Goal: Communication & Community: Answer question/provide support

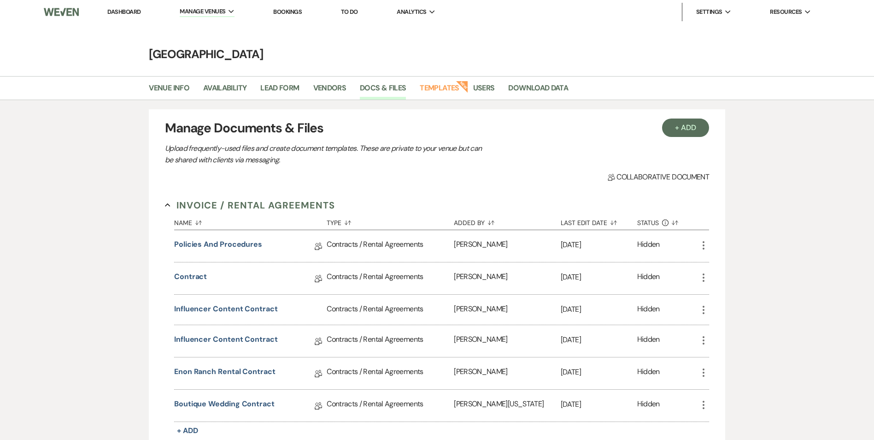
click at [117, 12] on link "Dashboard" at bounding box center [123, 12] width 33 height 8
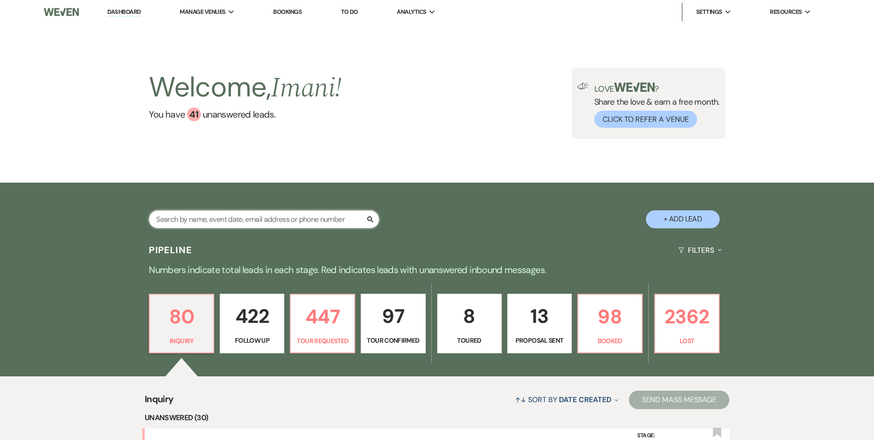
click at [248, 213] on input "text" at bounding box center [264, 219] width 230 height 18
type input "[PERSON_NAME]"
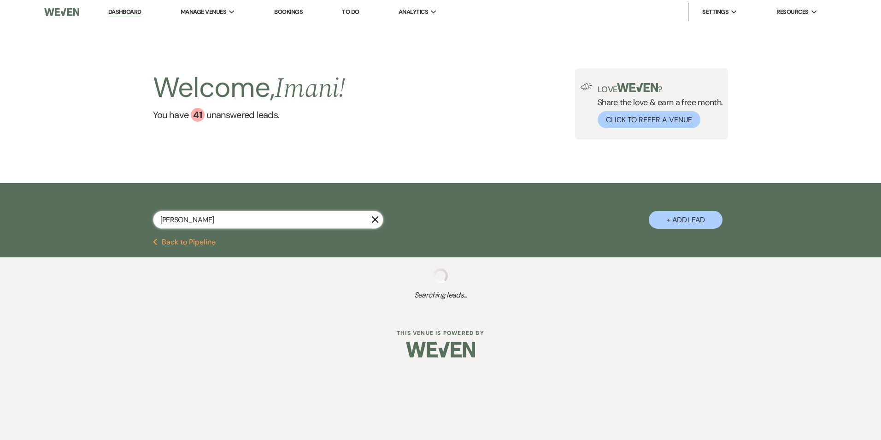
select select "9"
select select "2"
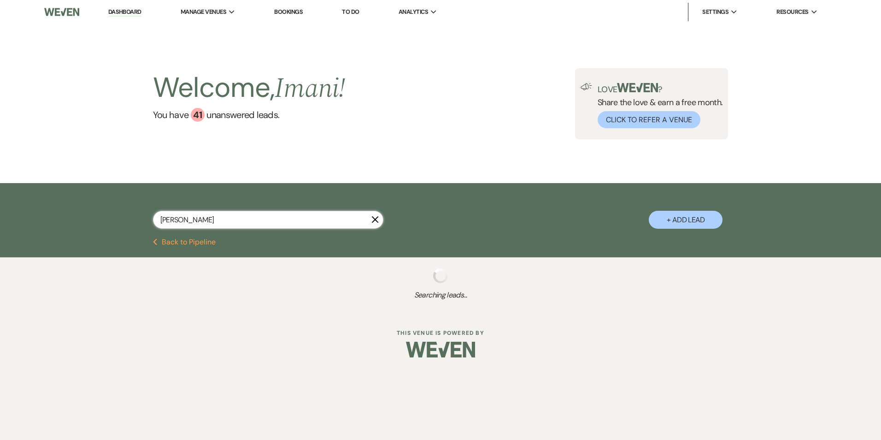
select select "2"
select select "8"
select select "3"
select select "8"
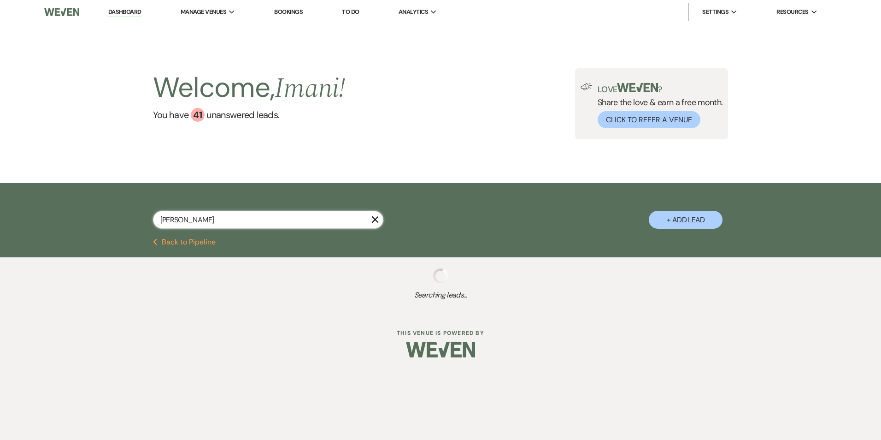
select select "5"
select select "8"
select select "5"
select select "8"
select select "5"
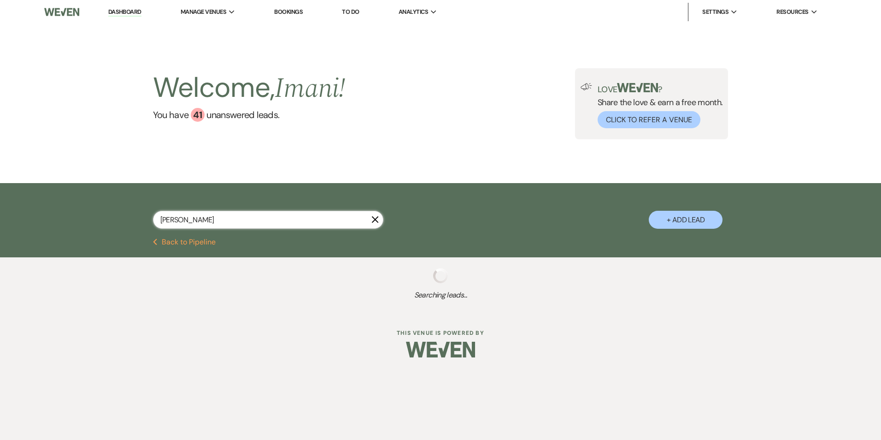
select select "8"
select select "5"
select select "8"
select select "6"
select select "8"
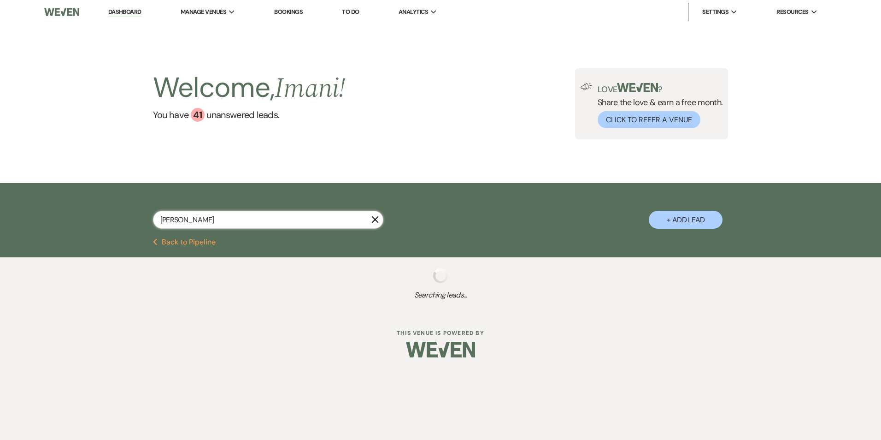
select select "7"
select select "8"
select select "5"
select select "8"
select select "1"
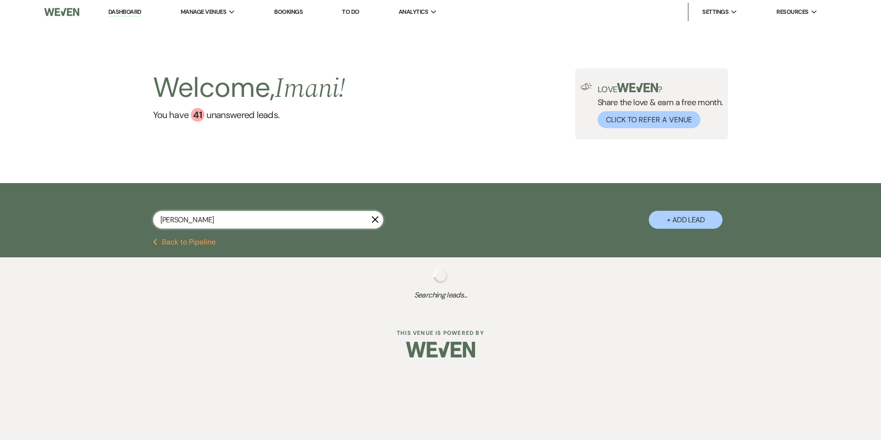
select select "8"
select select "5"
select select "8"
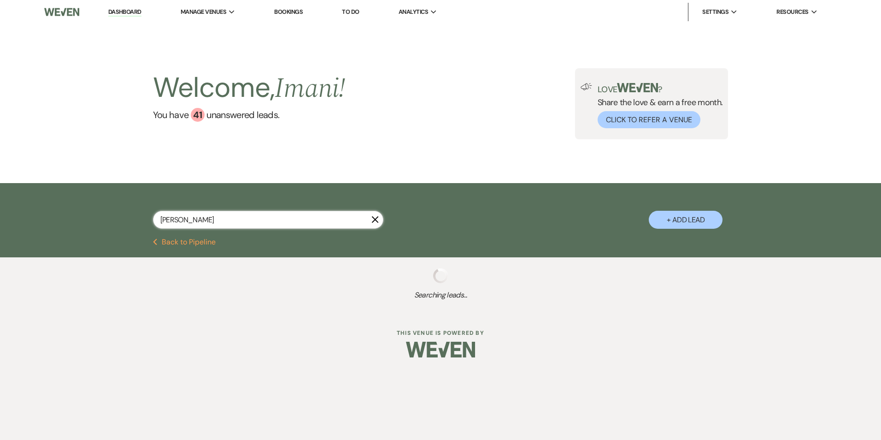
select select "8"
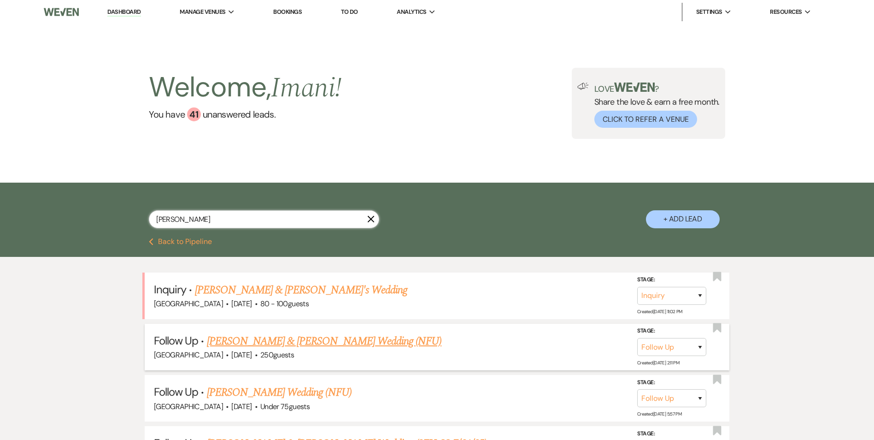
type input "[PERSON_NAME]"
click at [252, 342] on link "[PERSON_NAME] & [PERSON_NAME] Wedding (NFU)" at bounding box center [324, 341] width 235 height 17
select select "9"
select select "5"
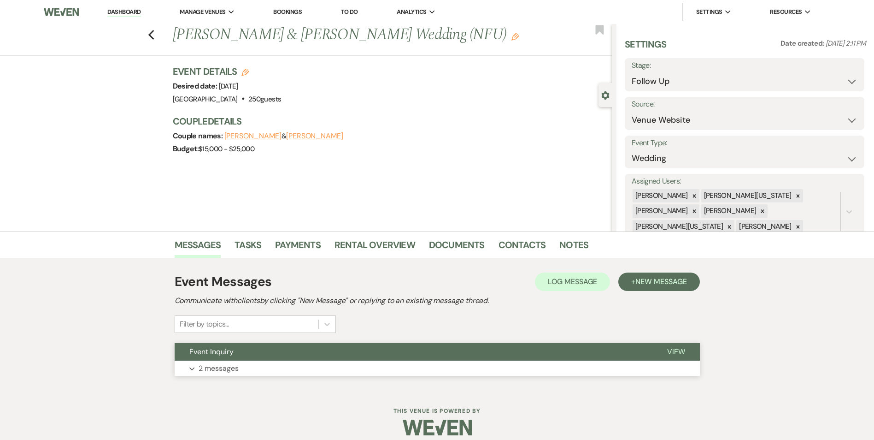
click at [236, 345] on button "Event Inquiry" at bounding box center [414, 352] width 478 height 18
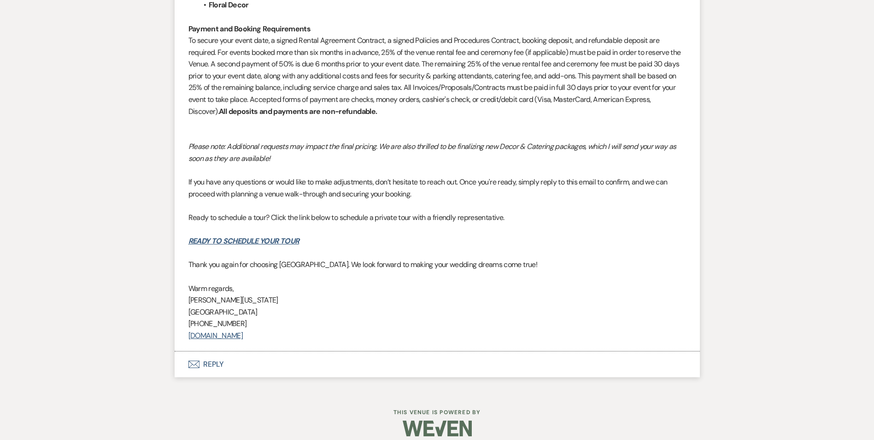
scroll to position [827, 0]
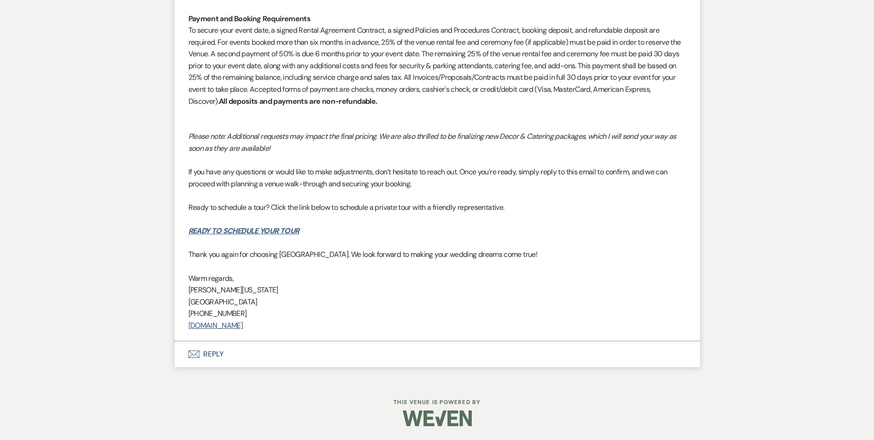
click at [200, 354] on button "Envelope Reply" at bounding box center [437, 354] width 525 height 26
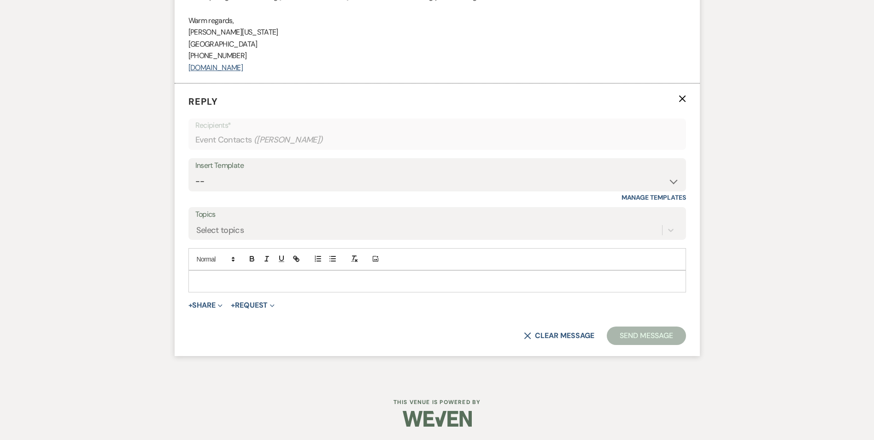
scroll to position [1085, 0]
click at [223, 168] on div "Insert Template" at bounding box center [437, 165] width 484 height 13
click at [223, 196] on div "Insert Template -- Inquiry Follow Up Email #2 Contract Sending Template Payment…" at bounding box center [438, 179] width 498 height 43
click at [220, 172] on select "-- Inquiry Follow Up Email #2 Contract Sending Template Payment Template Rental…" at bounding box center [437, 181] width 484 height 18
select select "4375"
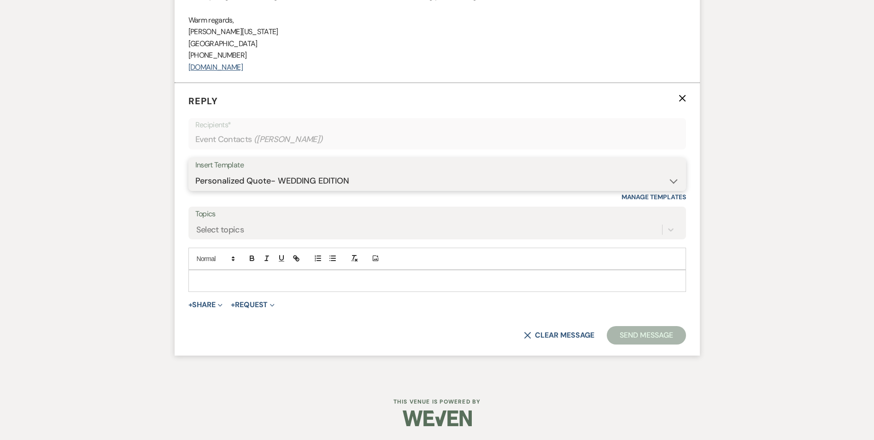
click at [195, 172] on select "-- Inquiry Follow Up Email #2 Contract Sending Template Payment Template Rental…" at bounding box center [437, 181] width 484 height 18
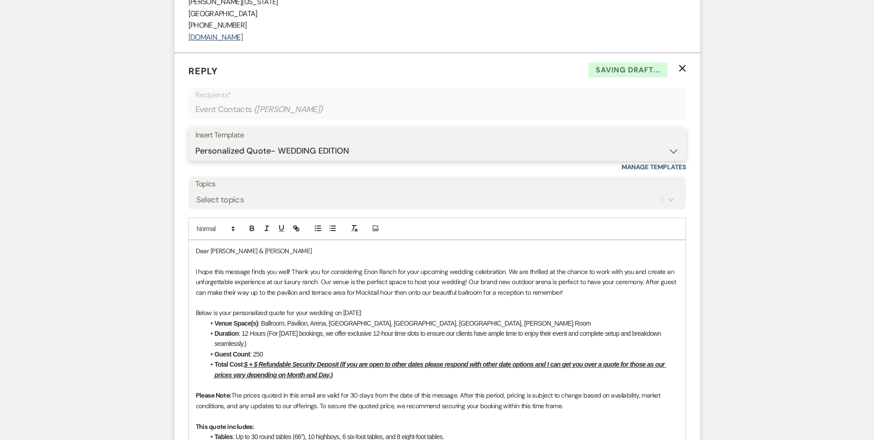
scroll to position [1132, 0]
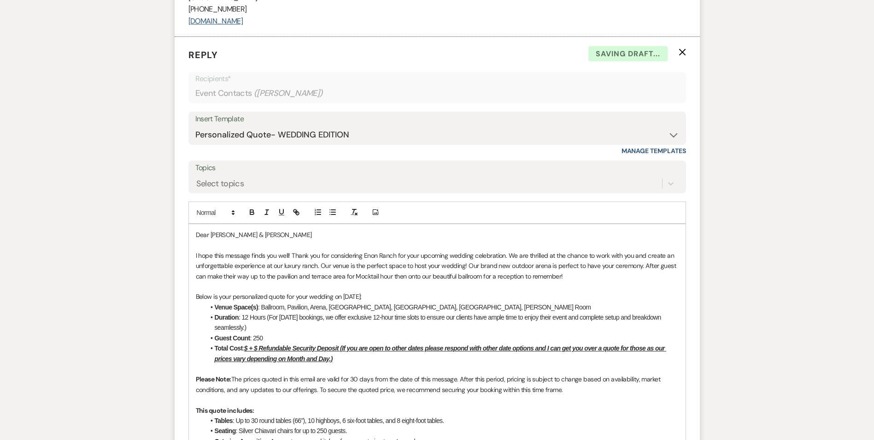
click at [249, 349] on u "$ + $ Refundable Security Deposit (If you are open to other dates please respon…" at bounding box center [441, 353] width 452 height 18
click at [276, 348] on u "$15,000 + $ Refundable Security Deposit (If you are open to other dates please …" at bounding box center [444, 353] width 459 height 18
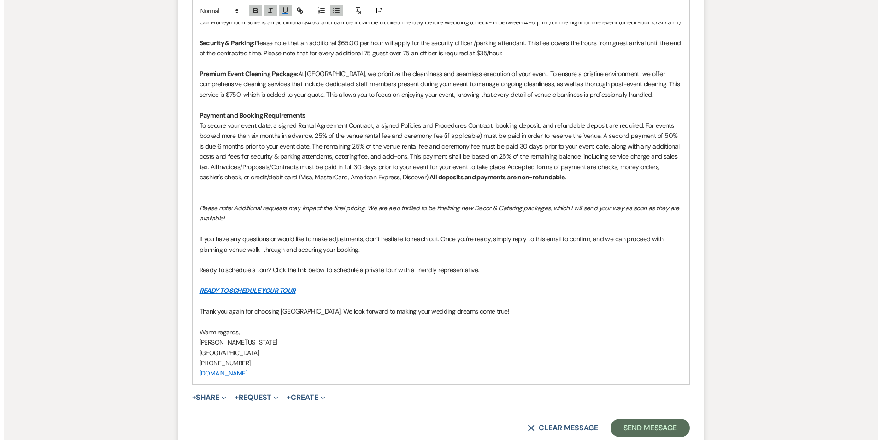
scroll to position [1731, 0]
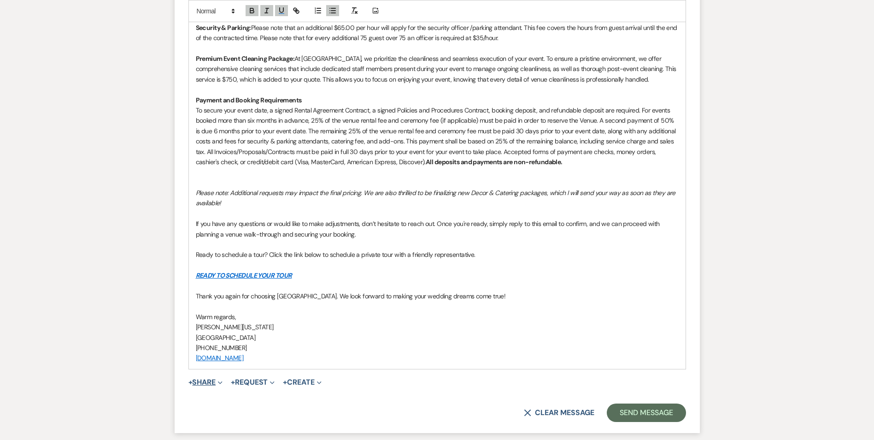
click at [208, 378] on button "+ Share Expand" at bounding box center [206, 381] width 35 height 7
click at [218, 395] on span "Doc Upload Documents" at bounding box center [226, 400] width 53 height 10
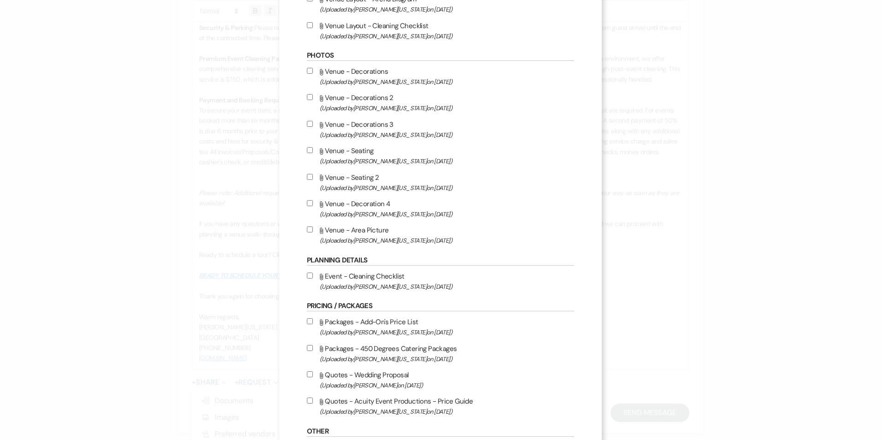
scroll to position [369, 0]
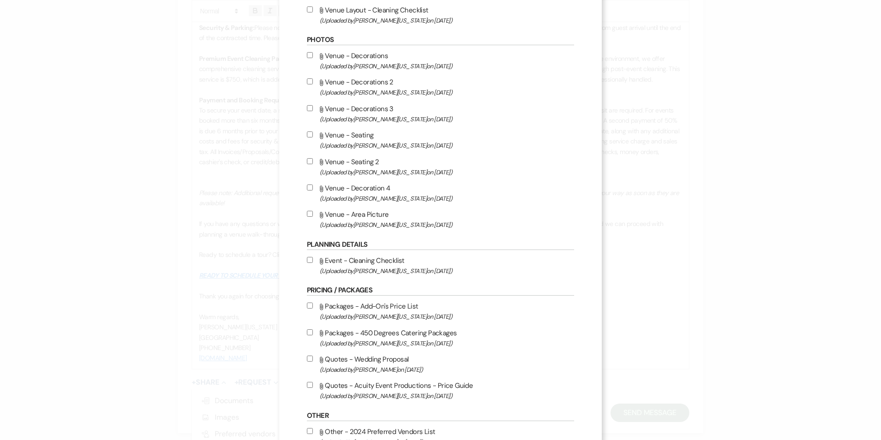
click at [307, 333] on input "Attach File Packages - 450 Degrees Catering Packages (Uploaded by [PERSON_NAME]…" at bounding box center [310, 332] width 6 height 6
checkbox input "true"
click at [307, 303] on input "Attach File Packages - Add-On's Price List (Uploaded by [PERSON_NAME][US_STATE]…" at bounding box center [310, 305] width 6 height 6
checkbox input "true"
click at [307, 383] on input "Attach File Quotes - Acuity Event Productions - Price Guide (Uploaded by [PERSO…" at bounding box center [310, 385] width 6 height 6
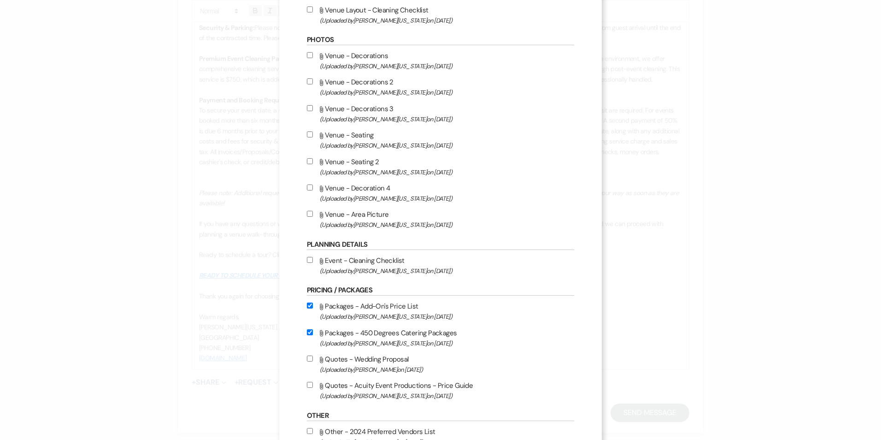
checkbox input "true"
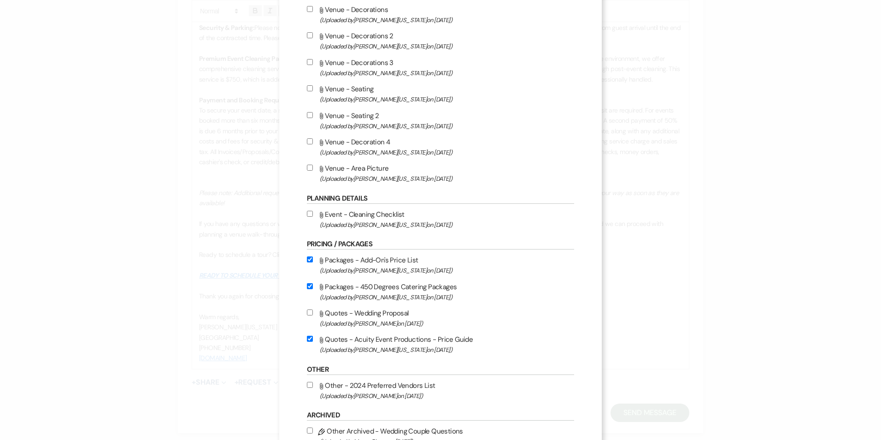
scroll to position [461, 0]
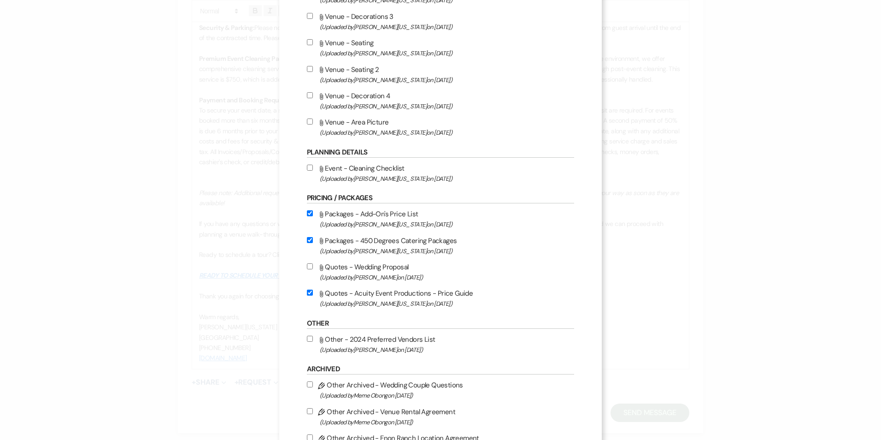
click at [307, 337] on input "Attach File Other - 2024 Preferred Vendors List (Uploaded by [PERSON_NAME] on […" at bounding box center [310, 339] width 6 height 6
checkbox input "true"
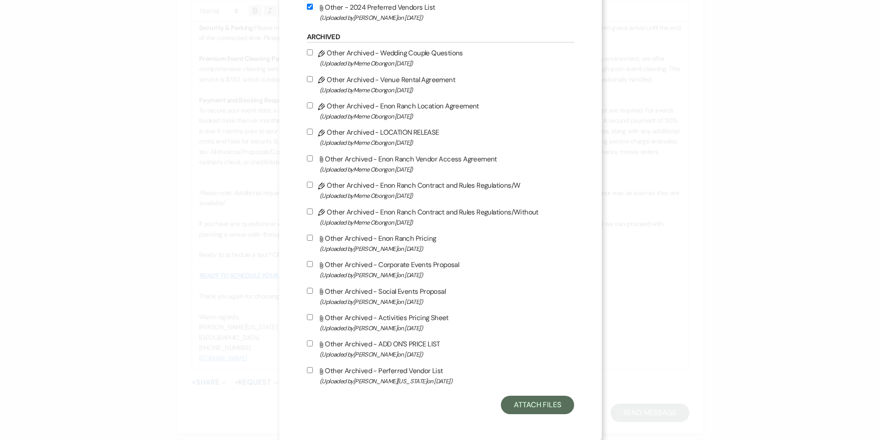
scroll to position [795, 0]
click at [307, 366] on input "Attach File Other Archived - Perferred Vendor List (Uploaded by [PERSON_NAME][U…" at bounding box center [310, 368] width 6 height 6
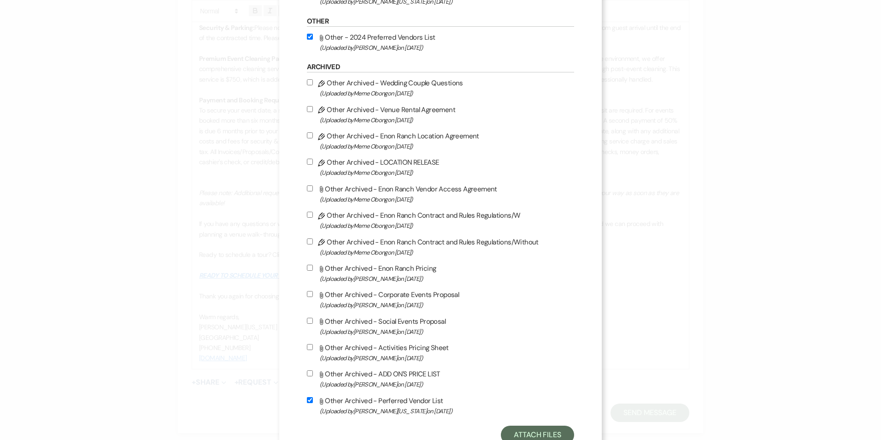
scroll to position [749, 0]
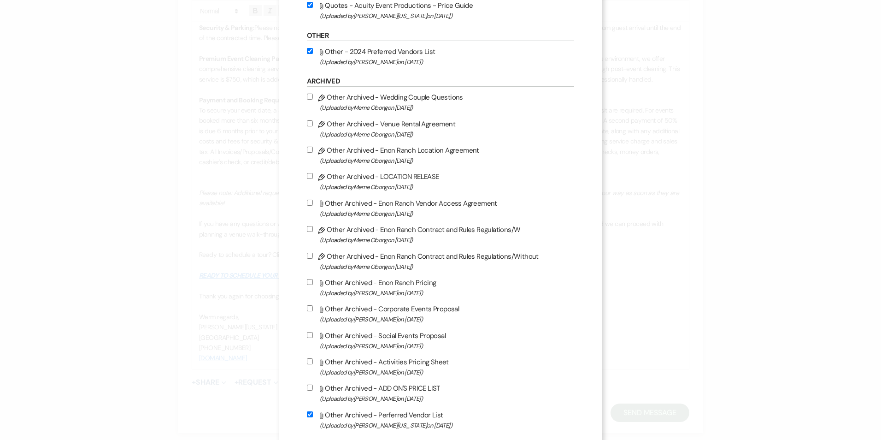
click at [308, 414] on input "Attach File Other Archived - Perferred Vendor List (Uploaded by [PERSON_NAME][U…" at bounding box center [310, 414] width 6 height 6
checkbox input "false"
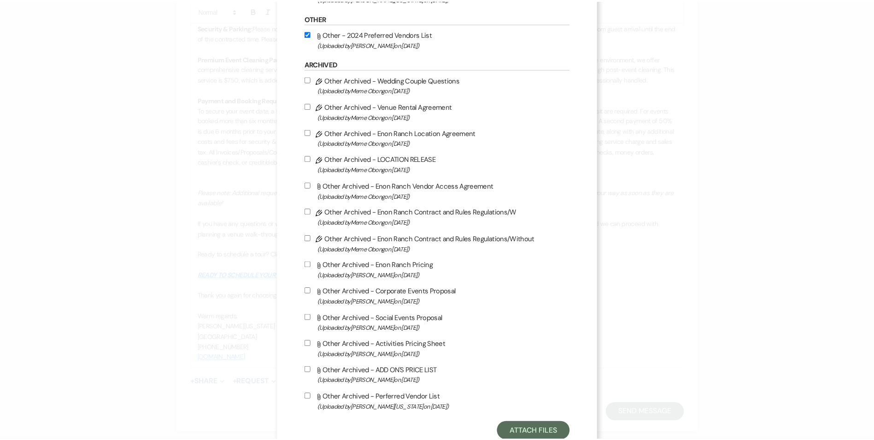
scroll to position [795, 0]
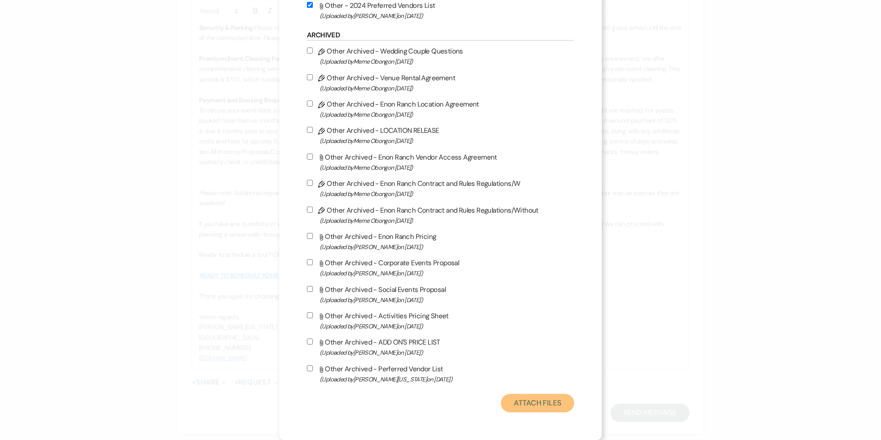
click at [526, 401] on button "Attach Files" at bounding box center [537, 403] width 73 height 18
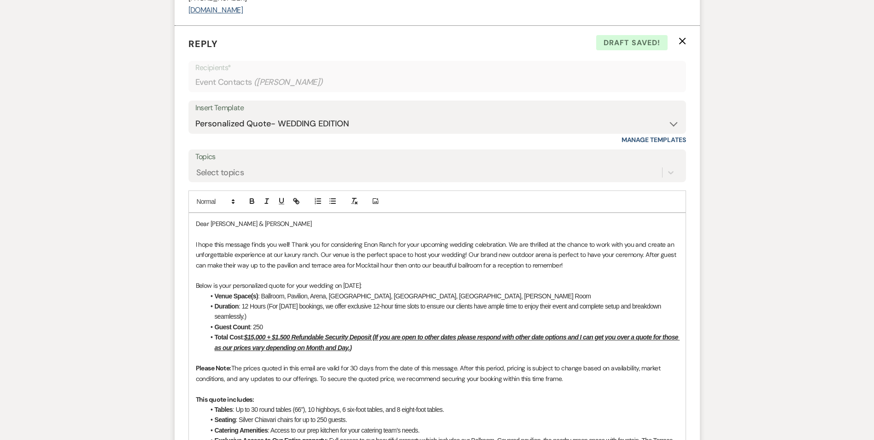
scroll to position [1132, 0]
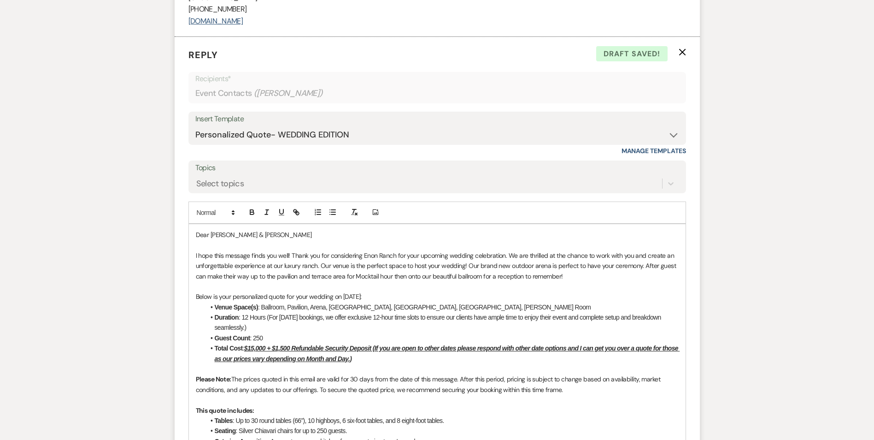
click at [250, 251] on p "I hope this message finds you well! Thank you for considering Enon Ranch for yo…" at bounding box center [437, 265] width 483 height 31
drag, startPoint x: 291, startPoint y: 256, endPoint x: 191, endPoint y: 255, distance: 99.6
click at [236, 257] on p "Thank you for considering Enon Ranch for your upcoming wedding celebration. We …" at bounding box center [437, 265] width 483 height 31
click at [225, 255] on p "Thank you for considering Enon Ranch for your upcoming wedding celebration. We …" at bounding box center [437, 265] width 483 height 31
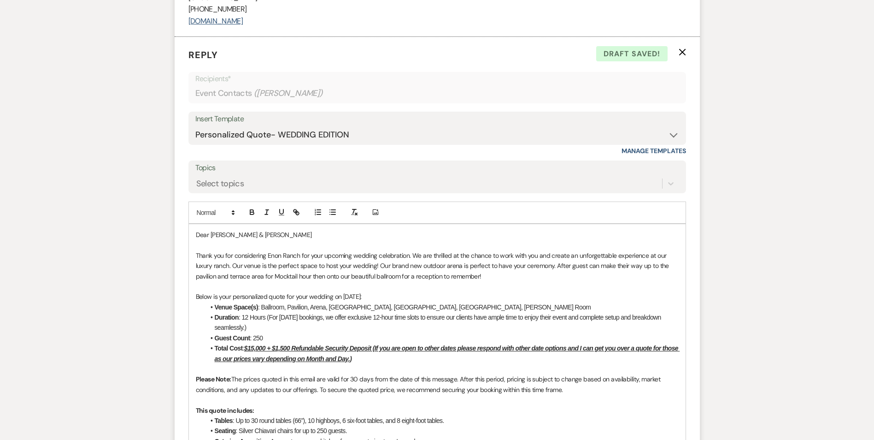
click at [235, 251] on p "Thank you for considering Enon Ranch for your upcoming wedding celebration. We …" at bounding box center [437, 265] width 483 height 31
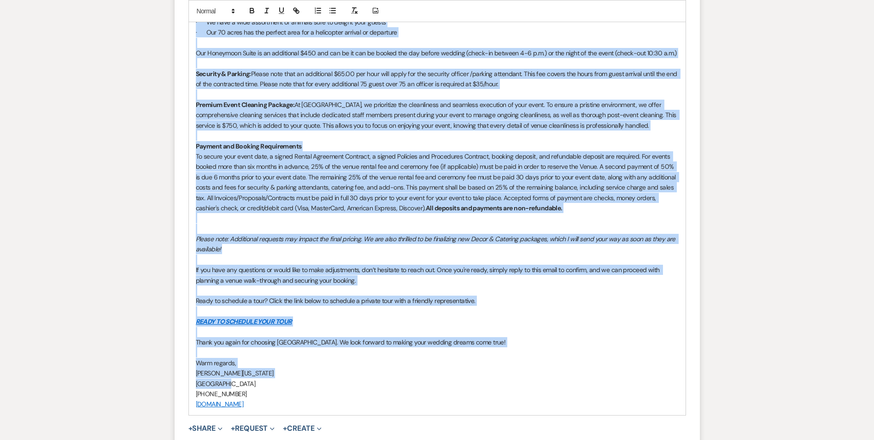
scroll to position [1731, 0]
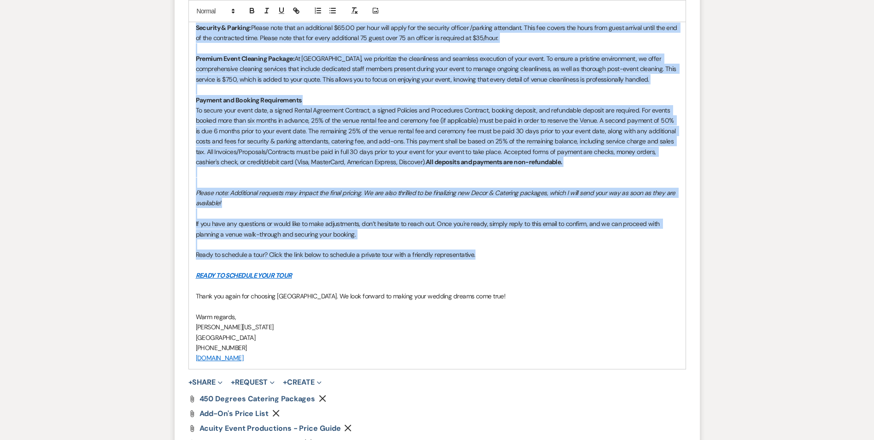
drag, startPoint x: 194, startPoint y: 255, endPoint x: 485, endPoint y: 245, distance: 291.5
copy div "Thank you for considering Enon Ranch for your upcoming wedding celebration. We …"
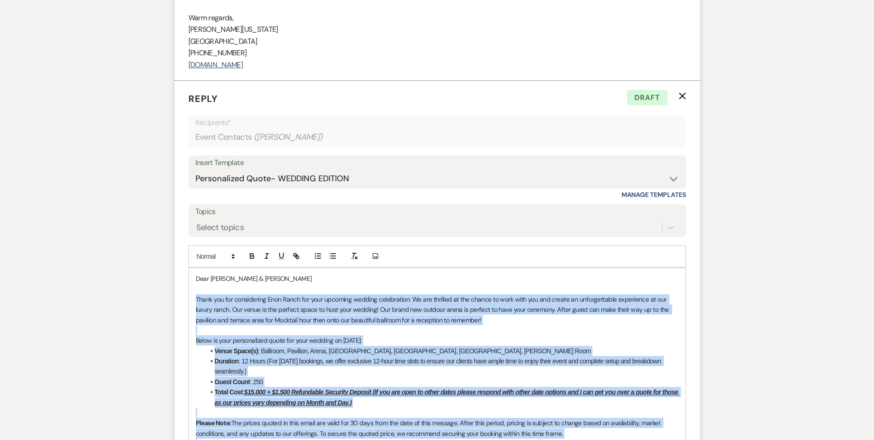
scroll to position [1039, 0]
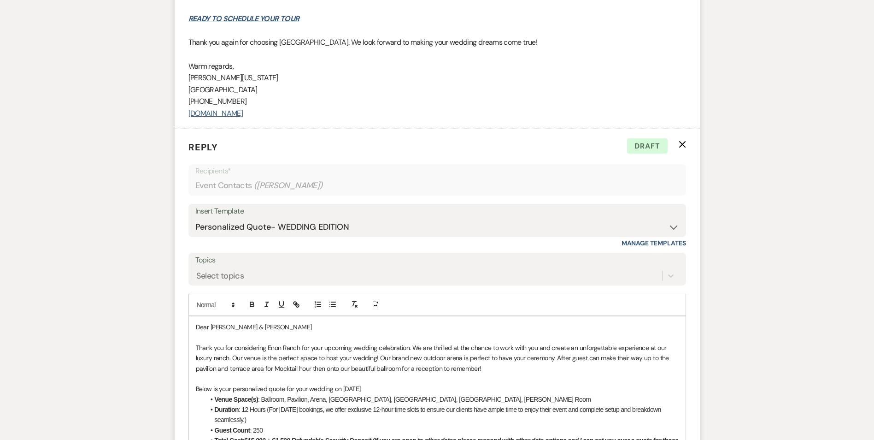
click at [410, 243] on div "Insert Template -- Inquiry Follow Up Email #2 Contract Sending Template Payment…" at bounding box center [438, 225] width 498 height 43
click at [413, 219] on select "-- Inquiry Follow Up Email #2 Contract Sending Template Payment Template Rental…" at bounding box center [437, 227] width 484 height 18
select select "3406"
click at [195, 218] on select "-- Inquiry Follow Up Email #2 Contract Sending Template Payment Template Rental…" at bounding box center [437, 227] width 484 height 18
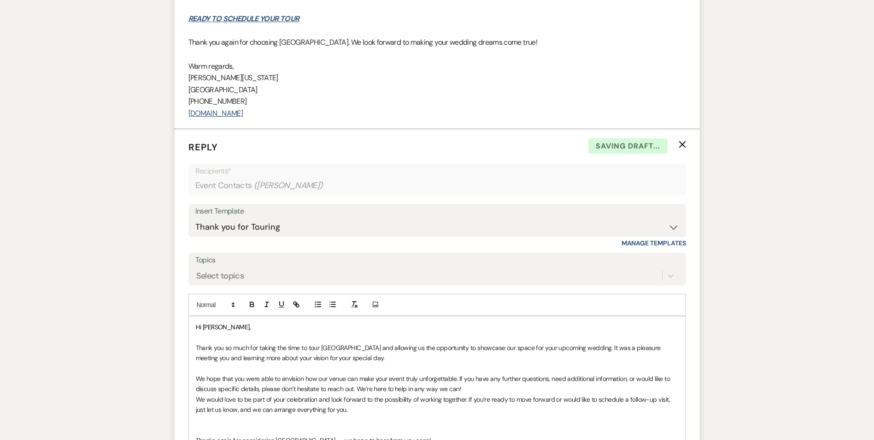
click at [220, 324] on span "Hi [PERSON_NAME]," at bounding box center [223, 327] width 55 height 8
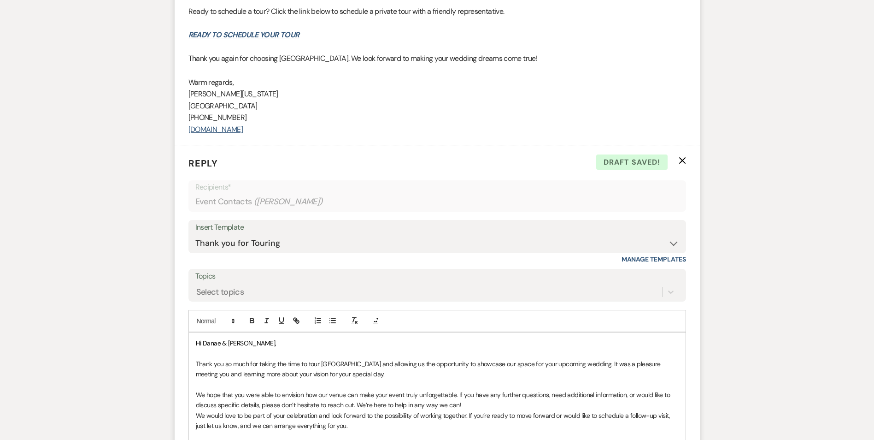
scroll to position [1085, 0]
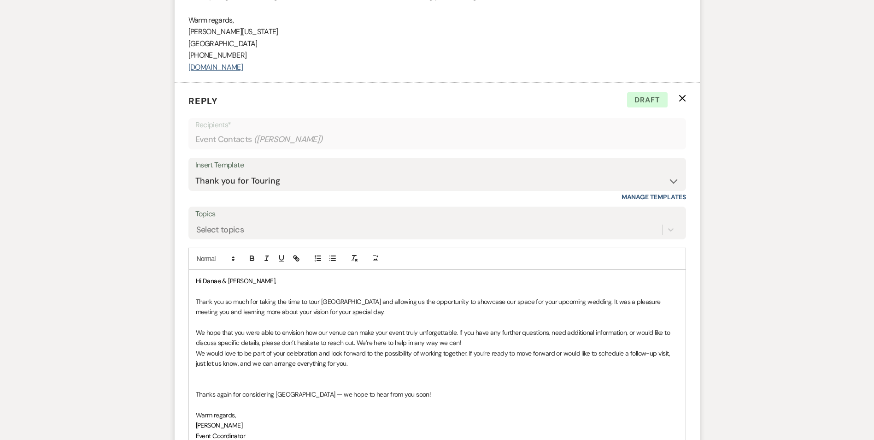
click at [366, 309] on p "Thank you so much for taking the time to tour [GEOGRAPHIC_DATA] and allowing us…" at bounding box center [437, 306] width 483 height 21
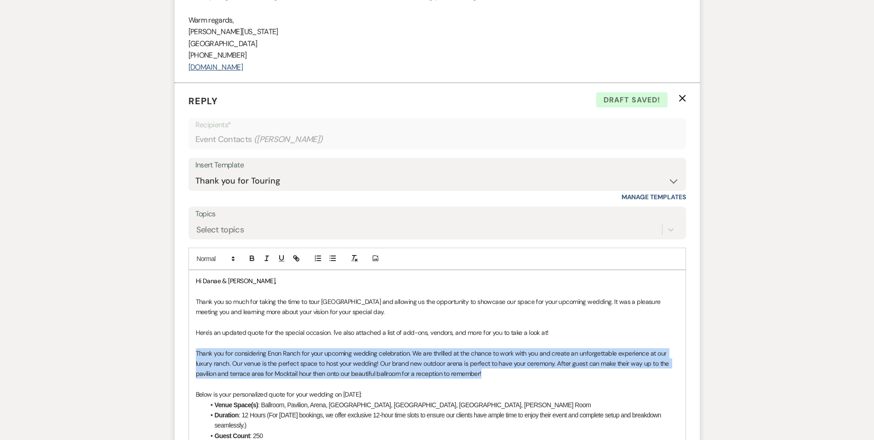
drag, startPoint x: 494, startPoint y: 376, endPoint x: 192, endPoint y: 352, distance: 302.9
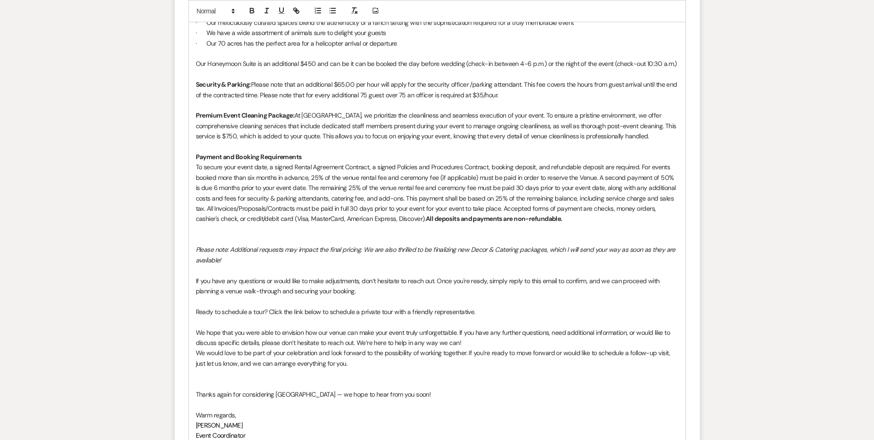
scroll to position [1685, 0]
click at [190, 301] on div "Hi [PERSON_NAME] & [PERSON_NAME], Thank you so much for taking the time to tour…" at bounding box center [437, 58] width 497 height 775
drag, startPoint x: 194, startPoint y: 277, endPoint x: 359, endPoint y: 283, distance: 165.6
click at [359, 283] on div "Hi [PERSON_NAME] & [PERSON_NAME], Thank you so much for taking the time to tour…" at bounding box center [437, 58] width 497 height 775
click at [207, 306] on p "Ready to schedule a tour? Click the link below to schedule a private tour with …" at bounding box center [437, 311] width 483 height 10
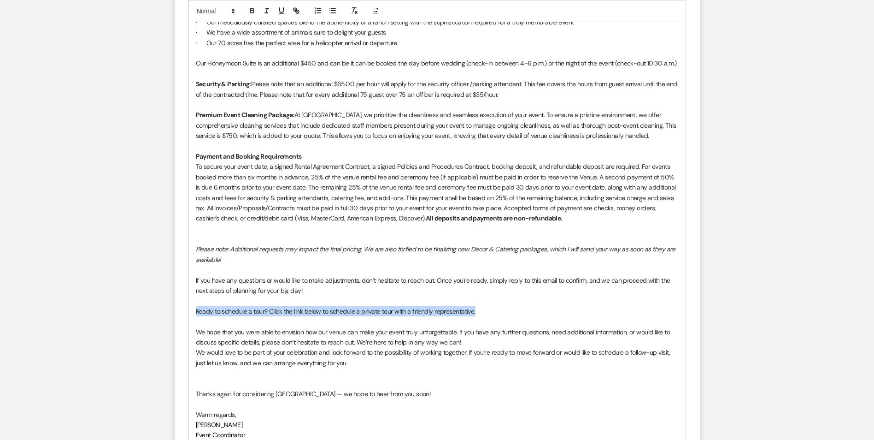
drag, startPoint x: 193, startPoint y: 299, endPoint x: 483, endPoint y: 296, distance: 290.4
click at [483, 296] on div "Hi [PERSON_NAME] & [PERSON_NAME], Thank you so much for taking the time to tour…" at bounding box center [437, 58] width 497 height 775
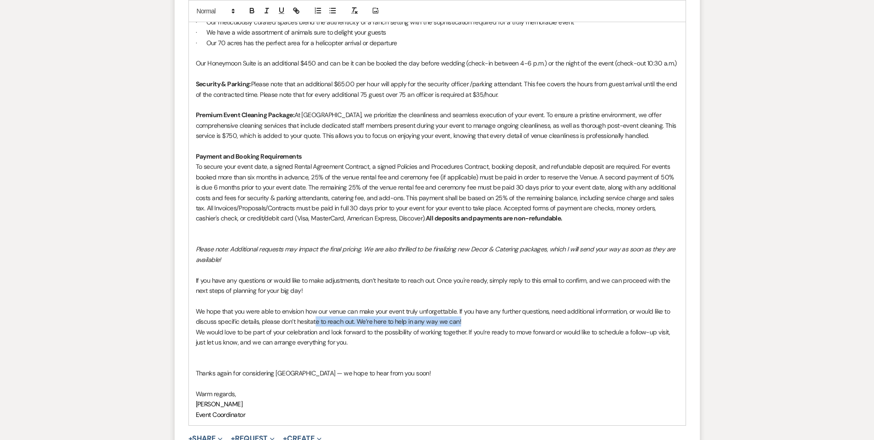
drag, startPoint x: 480, startPoint y: 309, endPoint x: 312, endPoint y: 312, distance: 168.3
click at [313, 312] on p "We hope that you were able to envision how our venue can make your event truly …" at bounding box center [437, 316] width 483 height 21
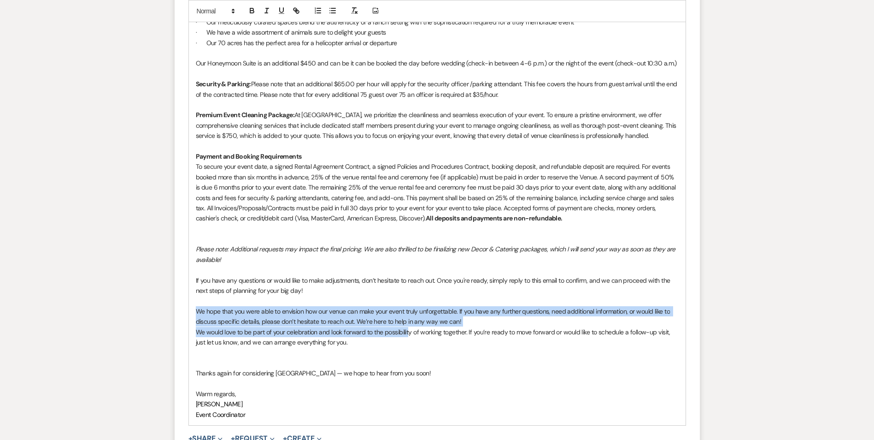
drag, startPoint x: 407, startPoint y: 326, endPoint x: 191, endPoint y: 304, distance: 216.8
click at [191, 304] on div "Hi [PERSON_NAME] & [PERSON_NAME], Thank you so much for taking the time to tour…" at bounding box center [437, 48] width 497 height 754
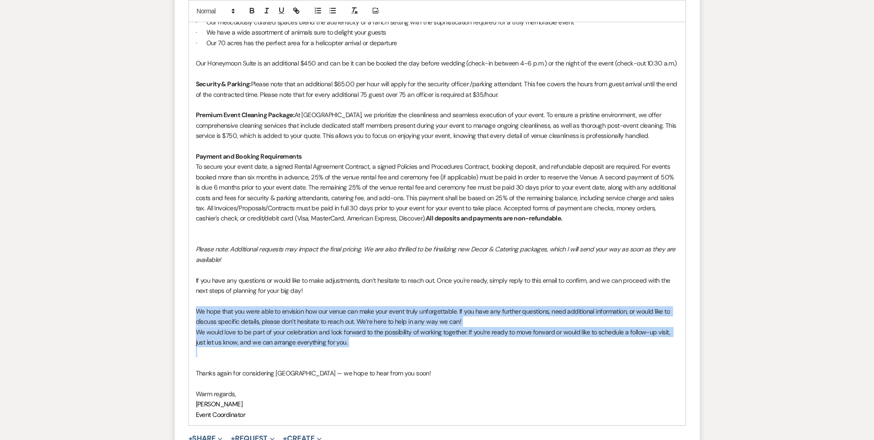
drag, startPoint x: 343, startPoint y: 336, endPoint x: 198, endPoint y: 301, distance: 150.0
click at [198, 301] on div "Hi [PERSON_NAME] & [PERSON_NAME], Thank you so much for taking the time to tour…" at bounding box center [437, 48] width 497 height 754
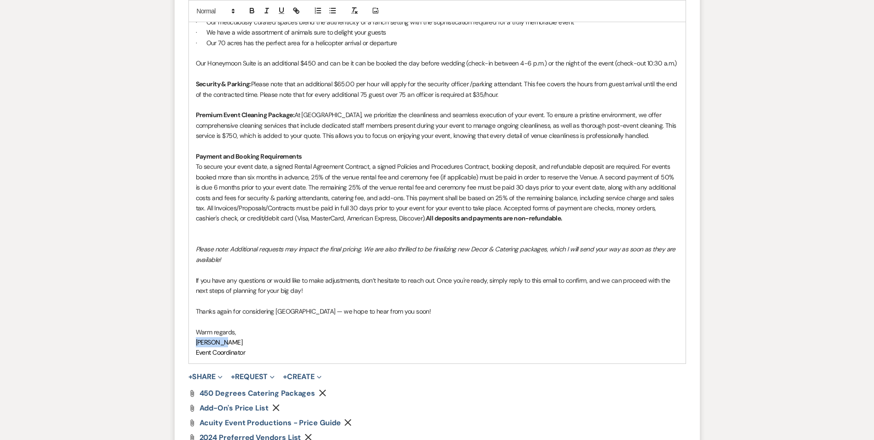
drag, startPoint x: 223, startPoint y: 330, endPoint x: 180, endPoint y: 328, distance: 43.4
drag, startPoint x: 261, startPoint y: 344, endPoint x: 142, endPoint y: 337, distance: 119.6
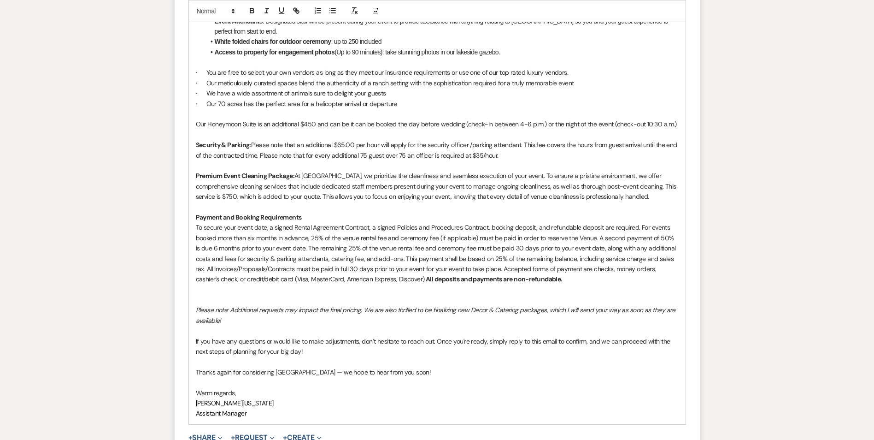
scroll to position [1639, 0]
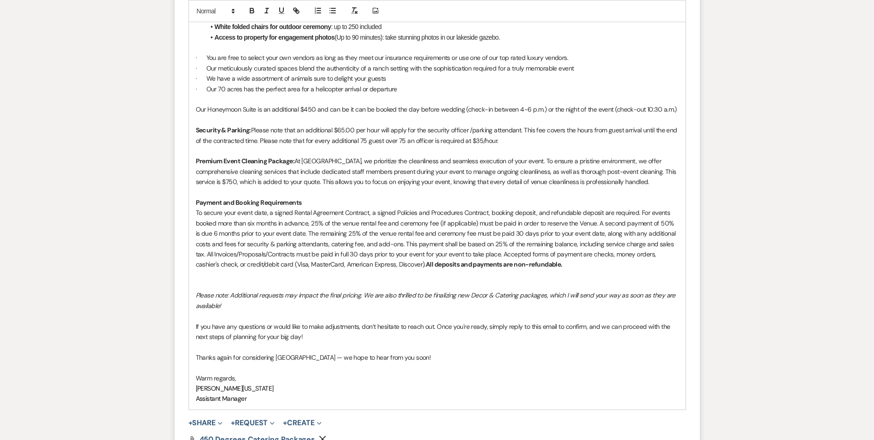
click at [417, 342] on p at bounding box center [437, 347] width 483 height 10
click at [417, 352] on p "Thanks again for considering [GEOGRAPHIC_DATA] — we hope to hear from you soon!" at bounding box center [437, 357] width 483 height 10
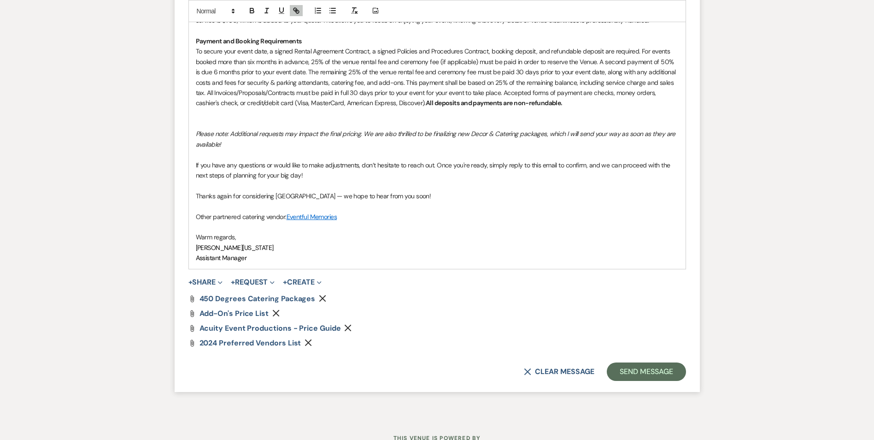
scroll to position [1823, 0]
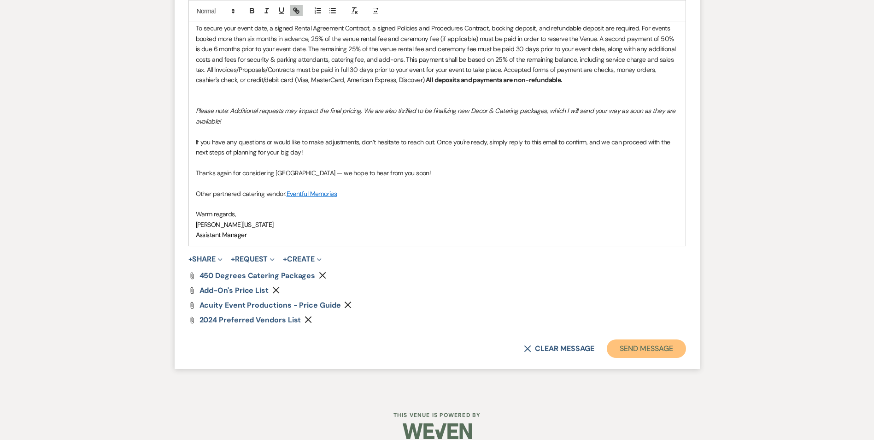
click at [645, 339] on button "Send Message" at bounding box center [646, 348] width 79 height 18
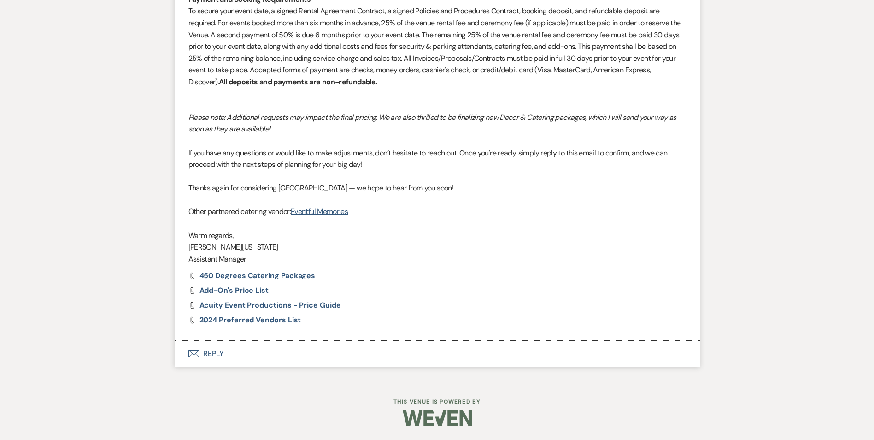
scroll to position [1774, 0]
